Goal: Task Accomplishment & Management: Use online tool/utility

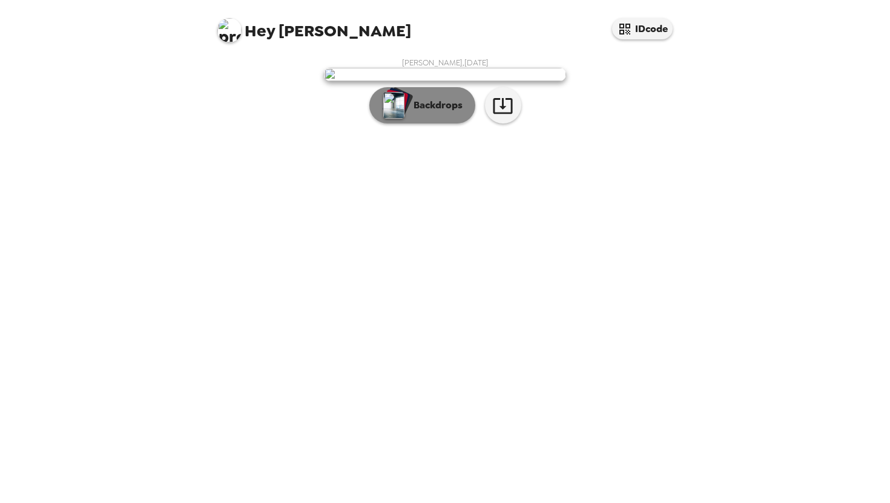
click at [440, 113] on p "Backdrops" at bounding box center [435, 105] width 55 height 15
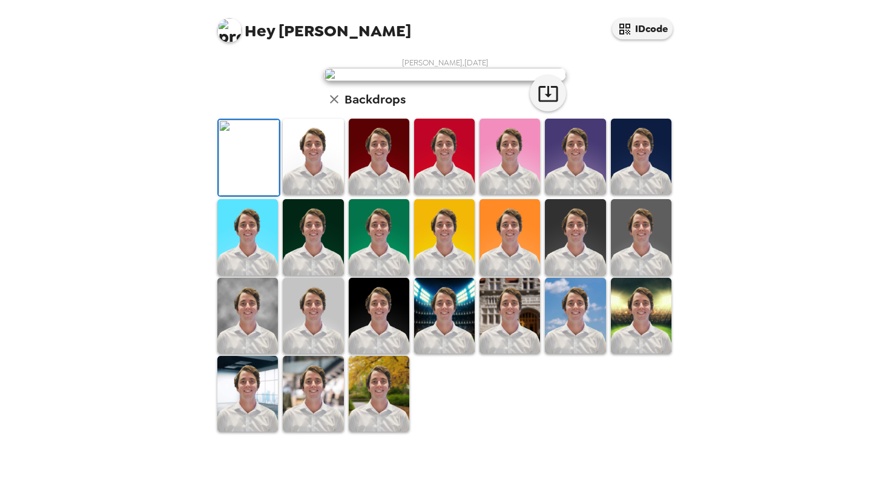
scroll to position [232, 0]
click at [307, 194] on img at bounding box center [313, 157] width 61 height 76
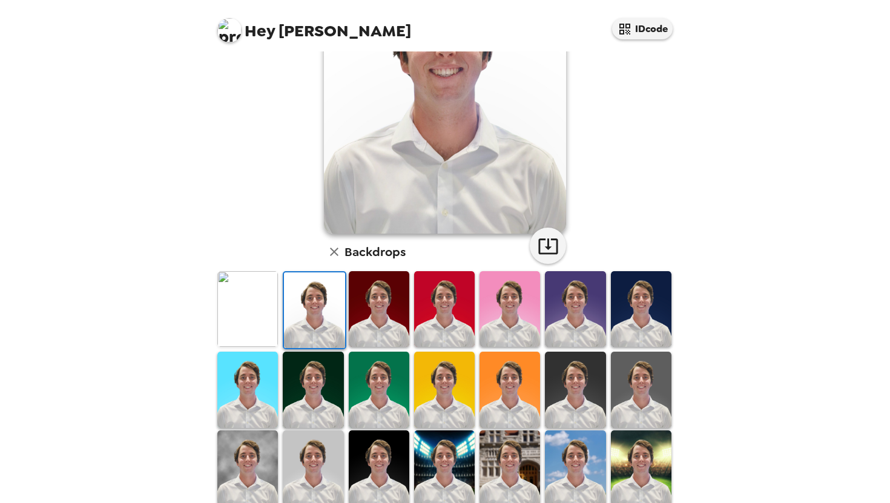
scroll to position [135, 0]
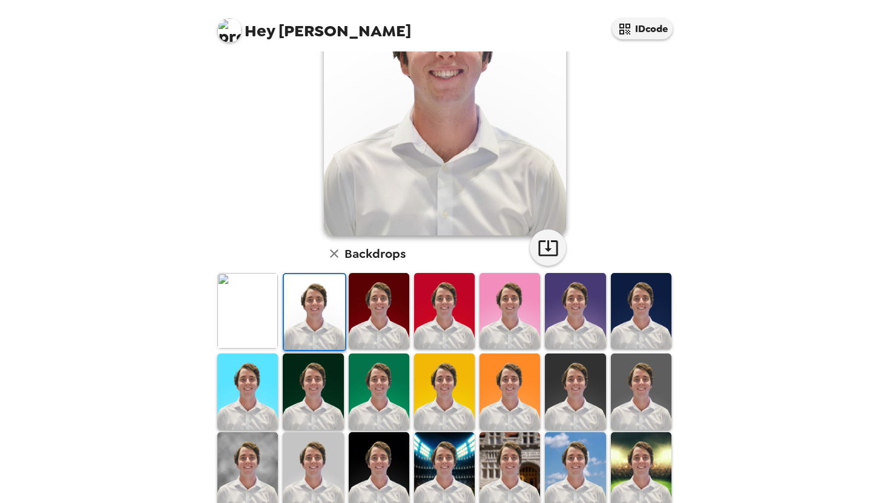
click at [309, 362] on img at bounding box center [313, 392] width 61 height 76
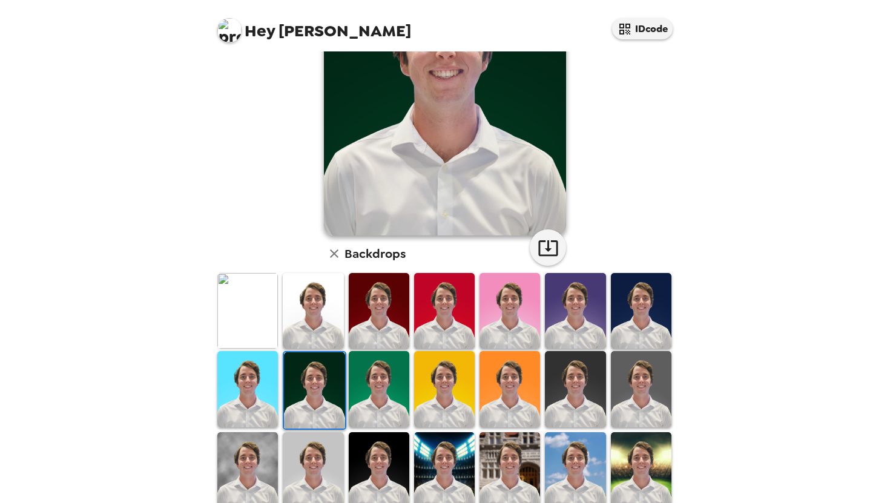
scroll to position [0, 0]
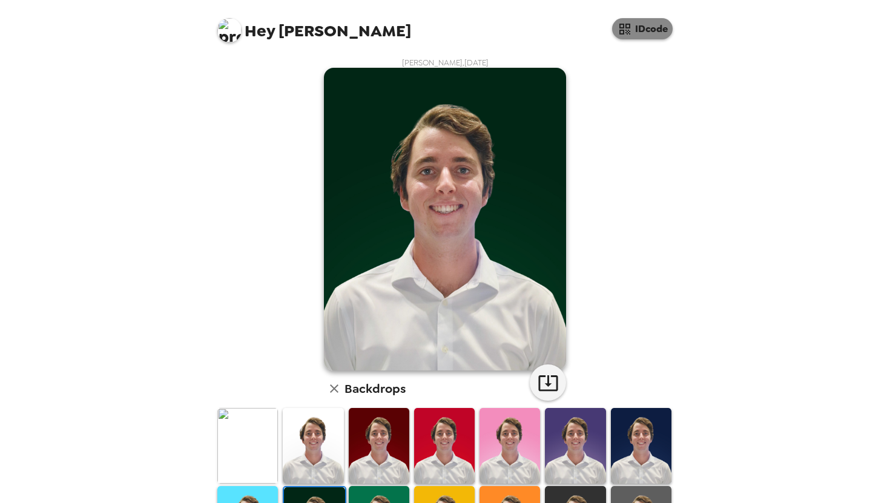
click at [647, 24] on button "IDcode" at bounding box center [642, 28] width 61 height 21
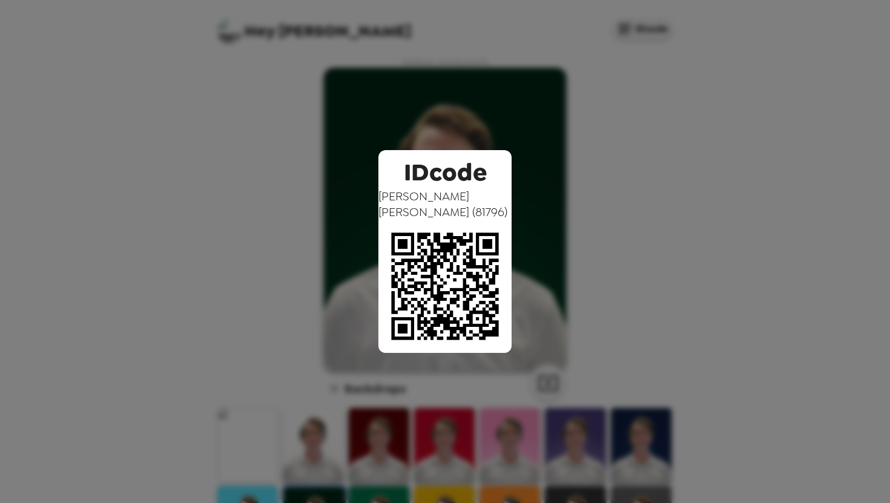
click at [646, 191] on div "IDcode [PERSON_NAME] ( 81796 )" at bounding box center [445, 251] width 890 height 503
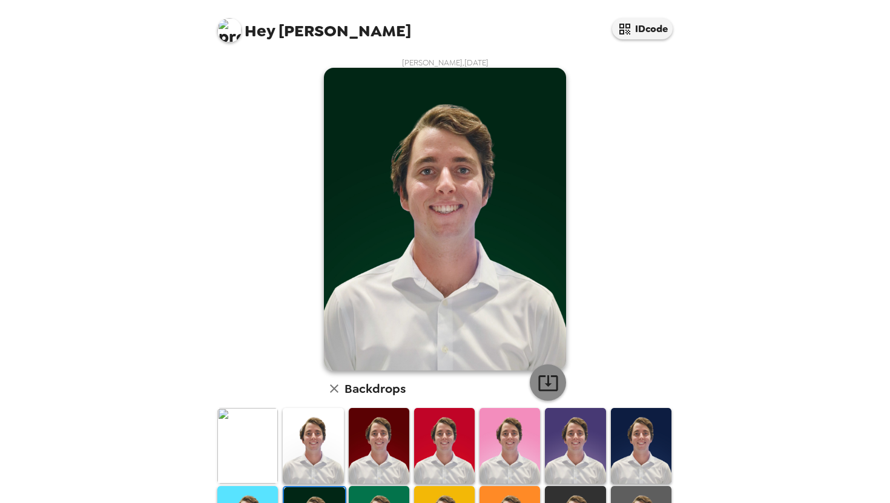
click at [553, 383] on icon "button" at bounding box center [548, 382] width 21 height 21
